Goal: Task Accomplishment & Management: Use online tool/utility

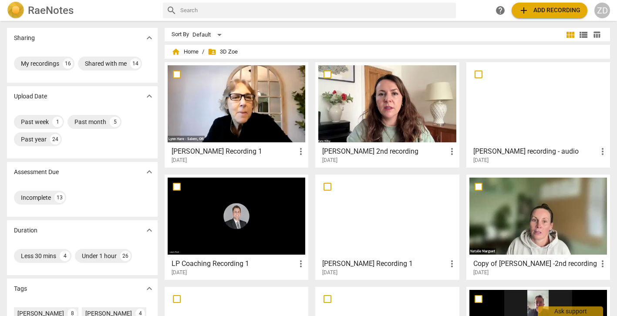
click at [532, 12] on span "add Add recording" at bounding box center [549, 10] width 62 height 10
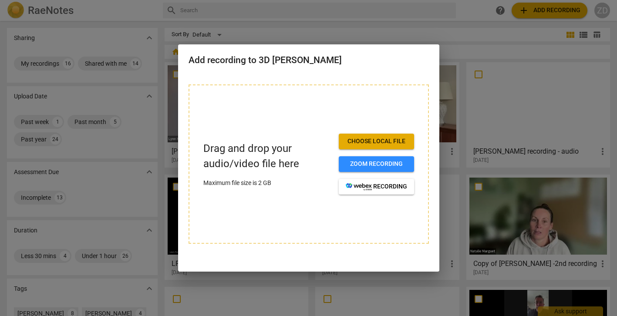
click at [124, 14] on div at bounding box center [308, 158] width 617 height 316
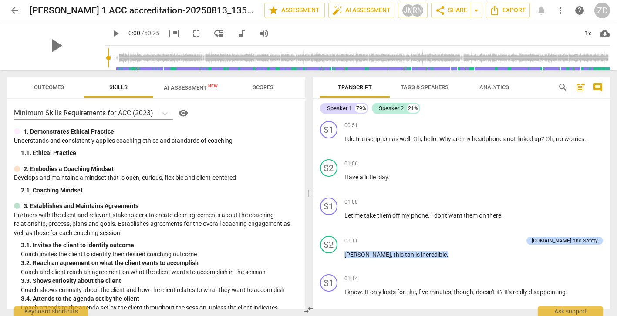
drag, startPoint x: 55, startPoint y: 47, endPoint x: 120, endPoint y: 54, distance: 64.7
click at [120, 54] on div "play_arrow play_arrow 0:00 / 50:25 picture_in_picture fullscreen move_down audi…" at bounding box center [308, 45] width 603 height 49
click at [561, 10] on span "more_vert" at bounding box center [560, 10] width 10 height 10
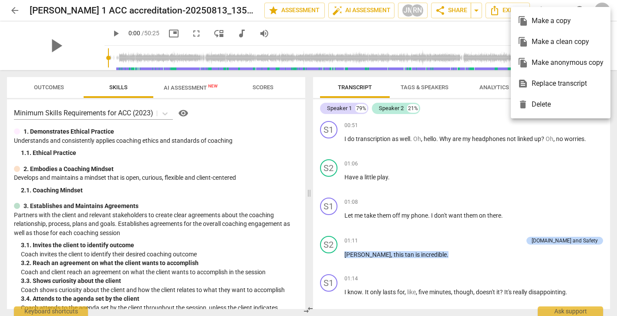
drag, startPoint x: 56, startPoint y: 47, endPoint x: 89, endPoint y: 46, distance: 33.1
click at [90, 46] on div at bounding box center [308, 158] width 617 height 316
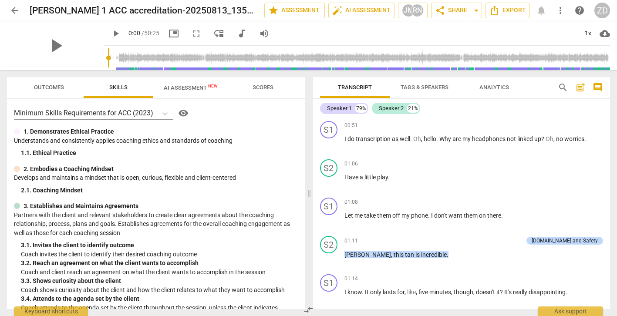
click at [57, 87] on span "Outcomes" at bounding box center [49, 87] width 30 height 7
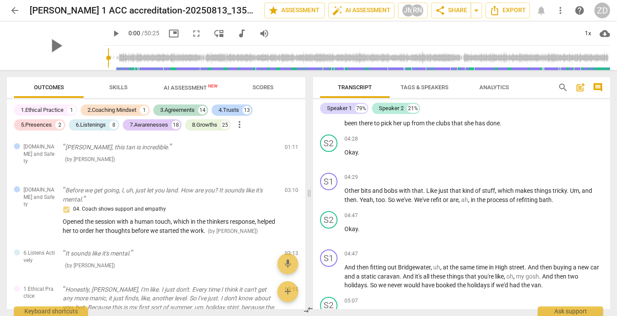
scroll to position [1188, 0]
click at [396, 107] on div "Speaker 2" at bounding box center [391, 108] width 25 height 9
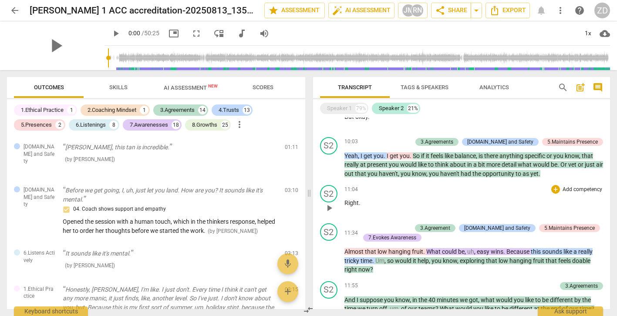
scroll to position [931, 0]
click at [554, 141] on div "5.Maintains Presence" at bounding box center [572, 142] width 50 height 8
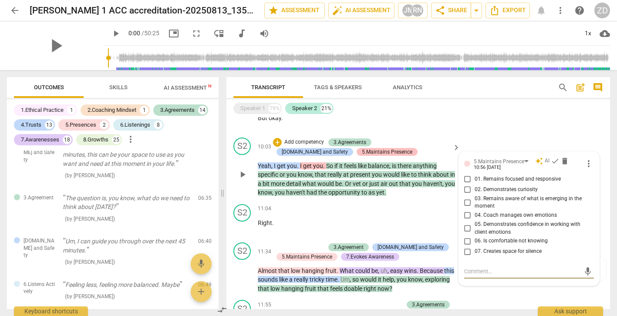
scroll to position [621, 0]
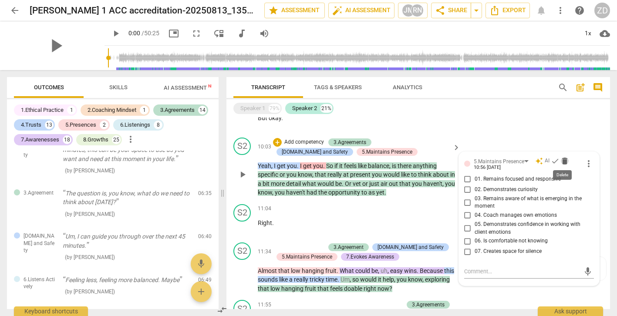
click at [565, 160] on span "delete" at bounding box center [564, 161] width 9 height 9
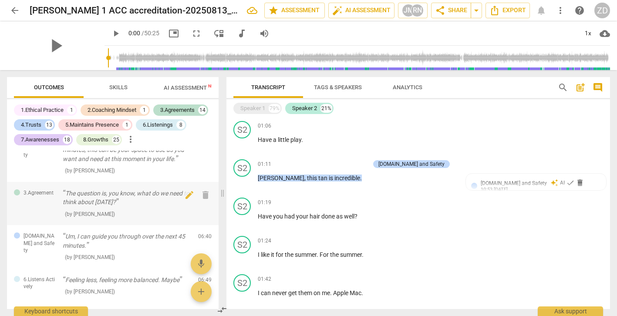
scroll to position [622, 0]
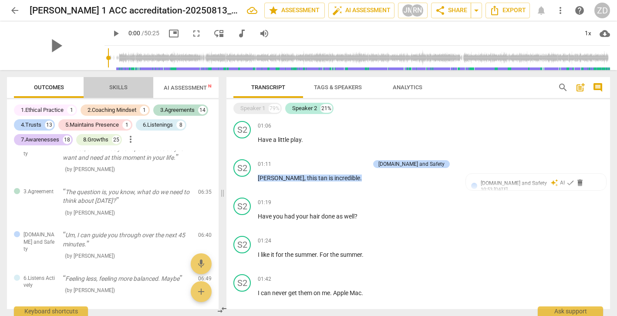
click at [122, 90] on span "Skills" at bounding box center [118, 87] width 18 height 7
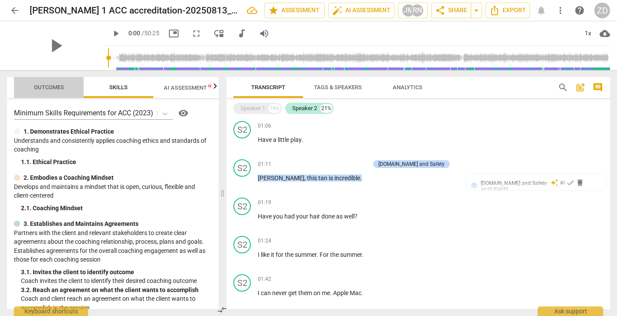
click at [55, 91] on span "Outcomes" at bounding box center [48, 88] width 51 height 12
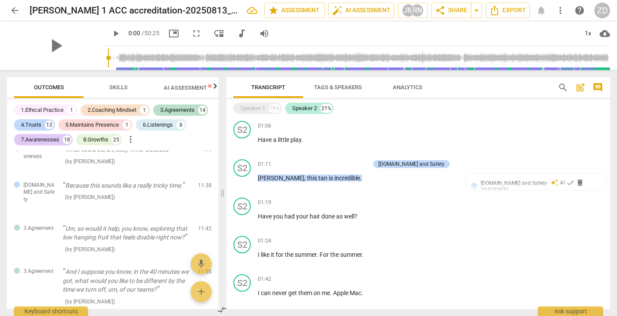
scroll to position [1118, 0]
click at [265, 104] on div "Speaker 1" at bounding box center [252, 108] width 25 height 9
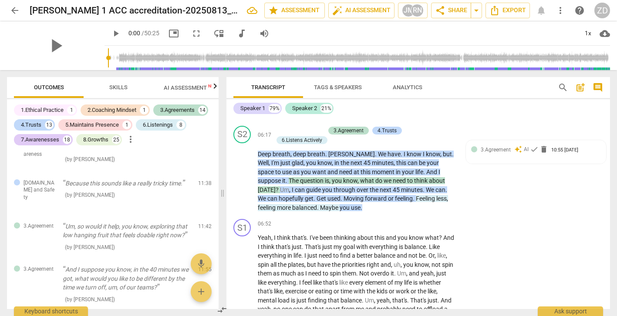
scroll to position [1756, 0]
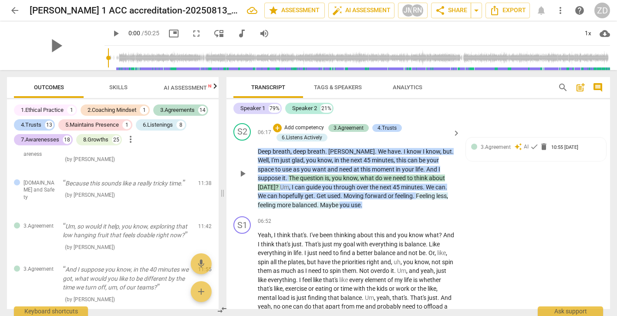
click at [348, 205] on p "Deep breath , deep breath . Holly . We have . I know I know , but . Well , I'm …" at bounding box center [357, 178] width 198 height 63
click at [490, 146] on span "3.Agreement" at bounding box center [495, 147] width 30 height 6
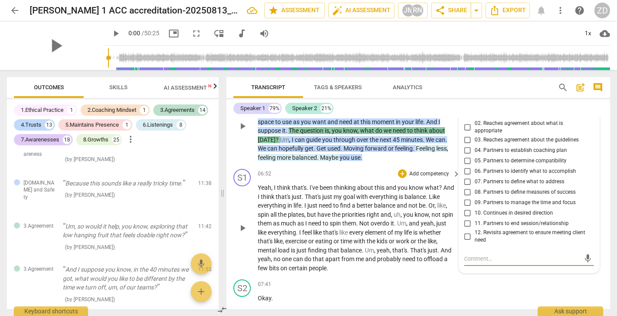
scroll to position [1804, 0]
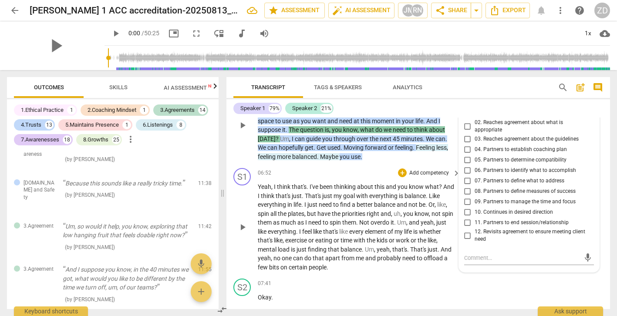
click at [370, 271] on div "S1 play_arrow pause 06:52 + Add competency keyboard_arrow_right Yeah , I think …" at bounding box center [417, 219] width 383 height 111
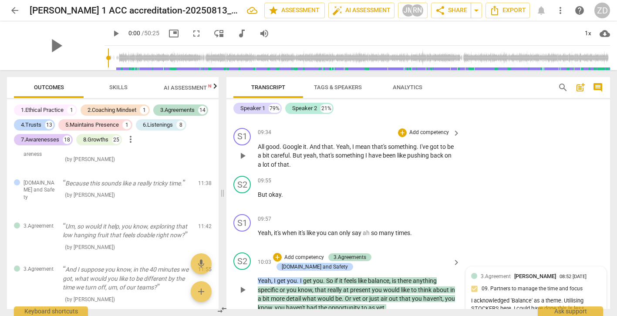
scroll to position [2299, 0]
click at [406, 242] on div "09:57 + Add competency keyboard_arrow_right Yeah , it's when it's like you can …" at bounding box center [359, 230] width 203 height 31
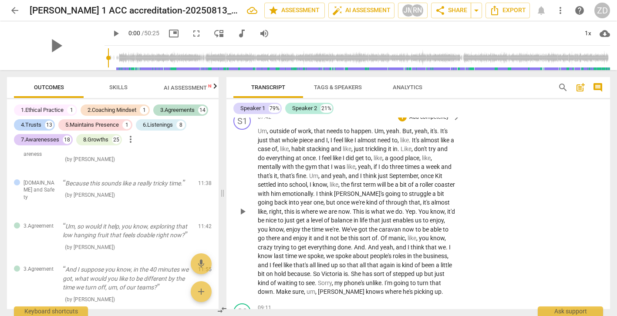
scroll to position [2034, 0]
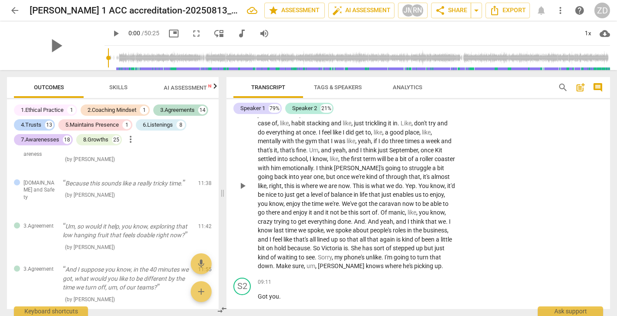
click at [353, 138] on span "like" at bounding box center [350, 141] width 9 height 7
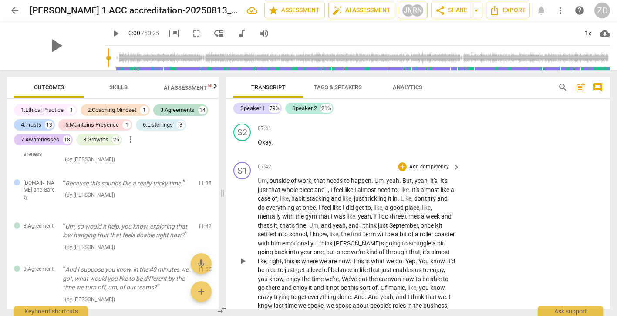
scroll to position [2039, 0]
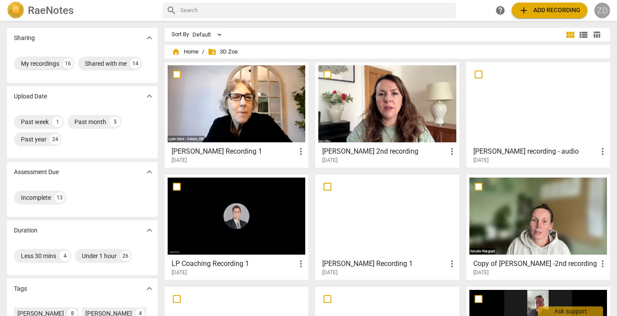
click at [601, 13] on div "ZD" at bounding box center [602, 11] width 16 height 16
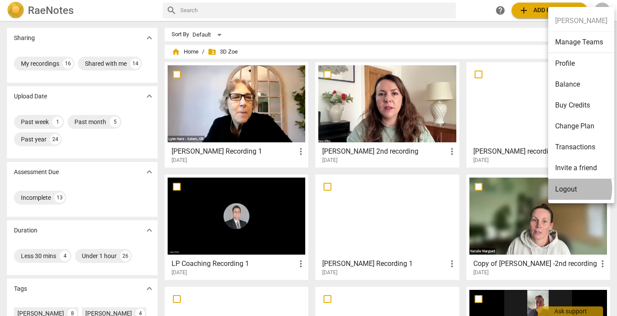
click at [568, 188] on li "Logout" at bounding box center [581, 189] width 66 height 21
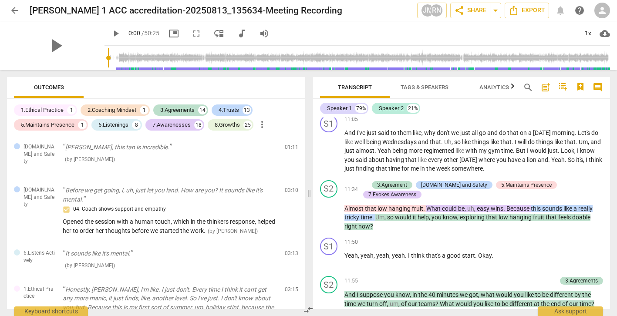
scroll to position [2412, 0]
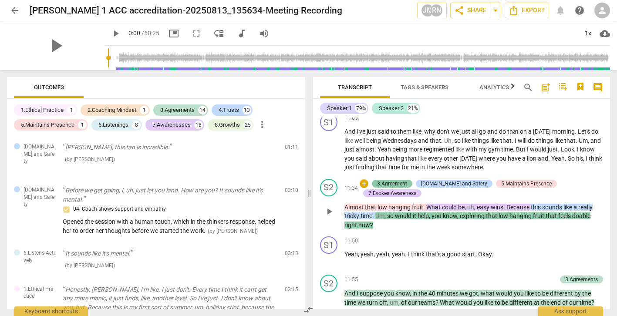
click at [398, 183] on div "3.Agreement" at bounding box center [392, 184] width 30 height 8
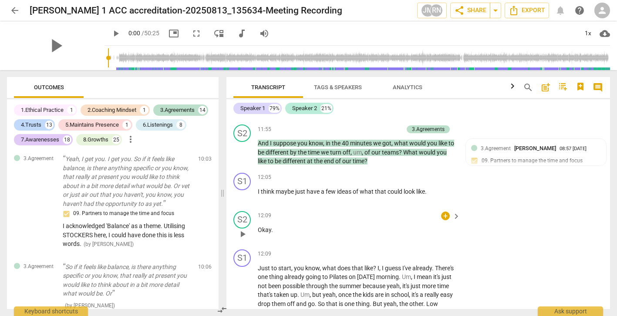
scroll to position [2773, 0]
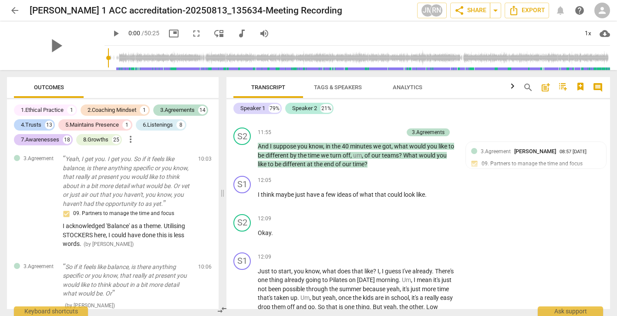
click at [473, 116] on div "Speaker 1 79% Speaker 2 21% S1 play_arrow pause 00:51 + keyboard_arrow_right I …" at bounding box center [417, 204] width 383 height 210
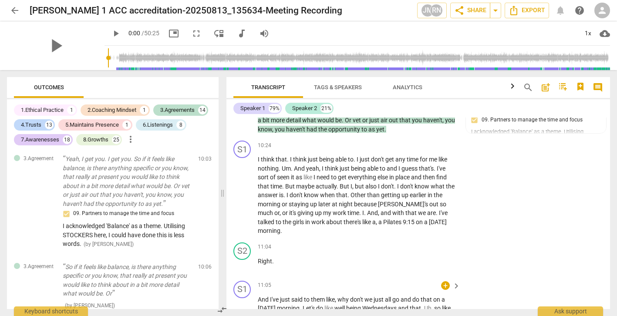
scroll to position [2450, 0]
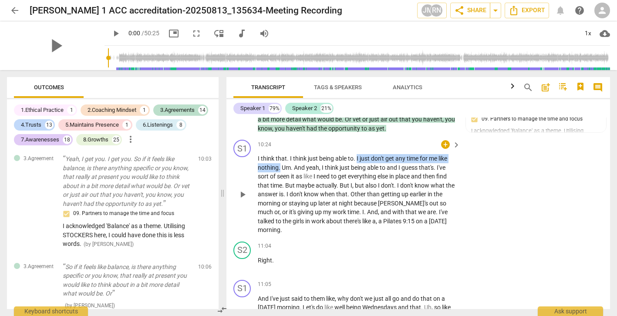
drag, startPoint x: 357, startPoint y: 168, endPoint x: 279, endPoint y: 177, distance: 78.0
click at [279, 177] on p "I think that . I think just being able to . I just don't get any time for me li…" at bounding box center [357, 194] width 198 height 81
click at [302, 164] on icon "button" at bounding box center [301, 165] width 9 height 10
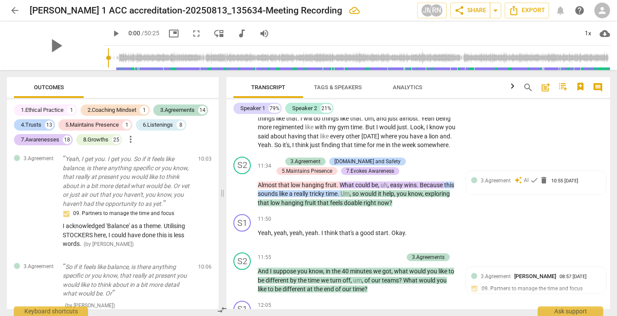
scroll to position [2647, 0]
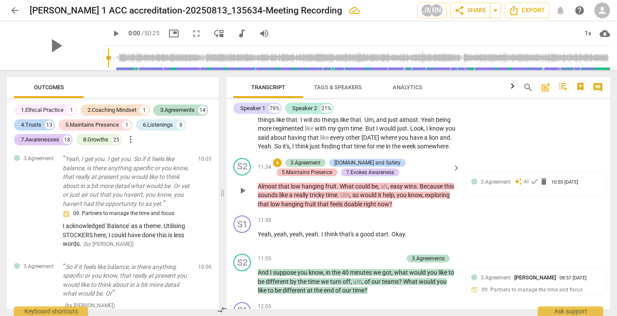
click at [332, 171] on div "5.Maintains Presence" at bounding box center [307, 172] width 50 height 8
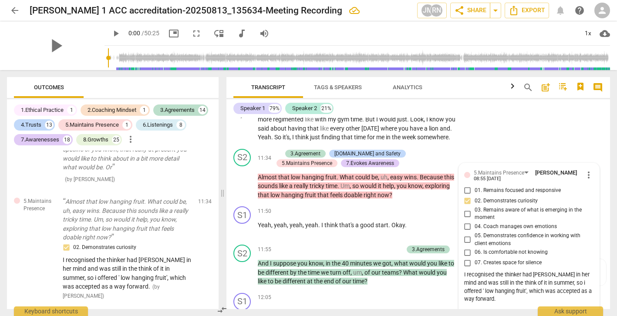
scroll to position [2657, 0]
click at [480, 139] on div "S1 play_arrow pause 11:05 + keyboard_arrow_right And I've just said to them lik…" at bounding box center [417, 107] width 383 height 75
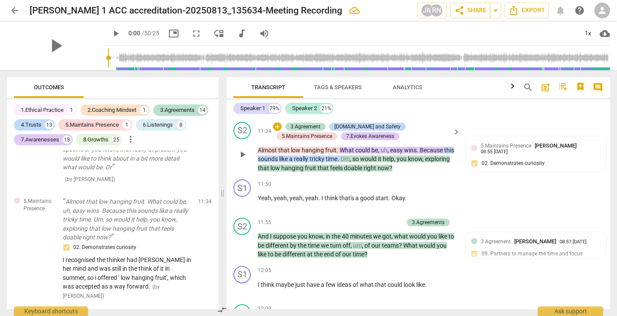
scroll to position [2684, 0]
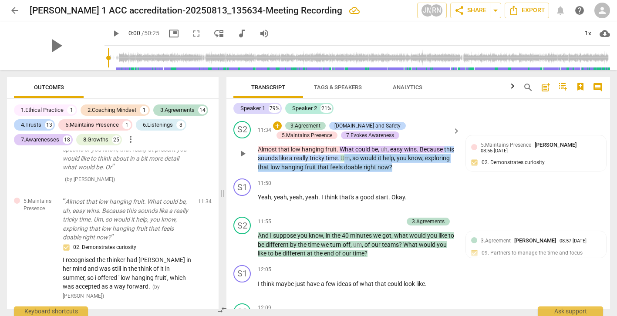
drag, startPoint x: 432, startPoint y: 178, endPoint x: 359, endPoint y: 167, distance: 74.5
click at [359, 167] on p "Almost that low hanging fruit . What could be , uh , easy wins . Because this s…" at bounding box center [357, 158] width 198 height 27
click at [427, 188] on div "11:50 + keyboard_arrow_right" at bounding box center [359, 183] width 203 height 10
drag, startPoint x: 427, startPoint y: 181, endPoint x: 354, endPoint y: 166, distance: 74.7
click at [354, 166] on div "S2 play_arrow pause 11:34 + 3.Agreement 4.Trust and Safety 5.Maintains Presence…" at bounding box center [417, 146] width 383 height 58
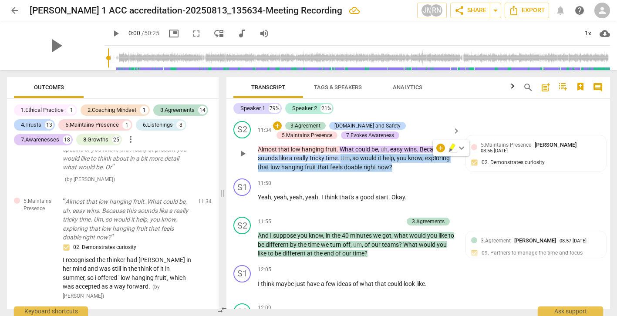
drag, startPoint x: 423, startPoint y: 178, endPoint x: 353, endPoint y: 166, distance: 70.5
click at [353, 166] on p "Almost that low hanging fruit . What could be , uh , easy wins . Because this s…" at bounding box center [357, 158] width 198 height 27
click at [276, 130] on div "+" at bounding box center [277, 125] width 9 height 9
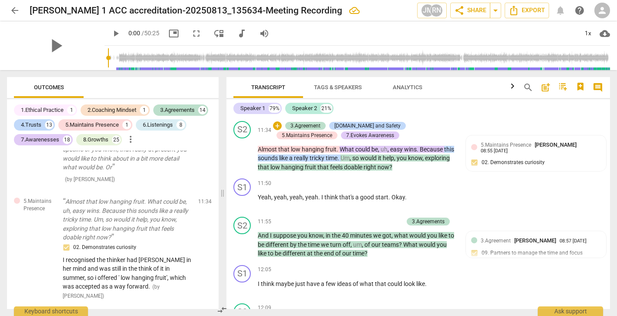
click at [277, 134] on div at bounding box center [275, 134] width 7 height 7
